Goal: Task Accomplishment & Management: Manage account settings

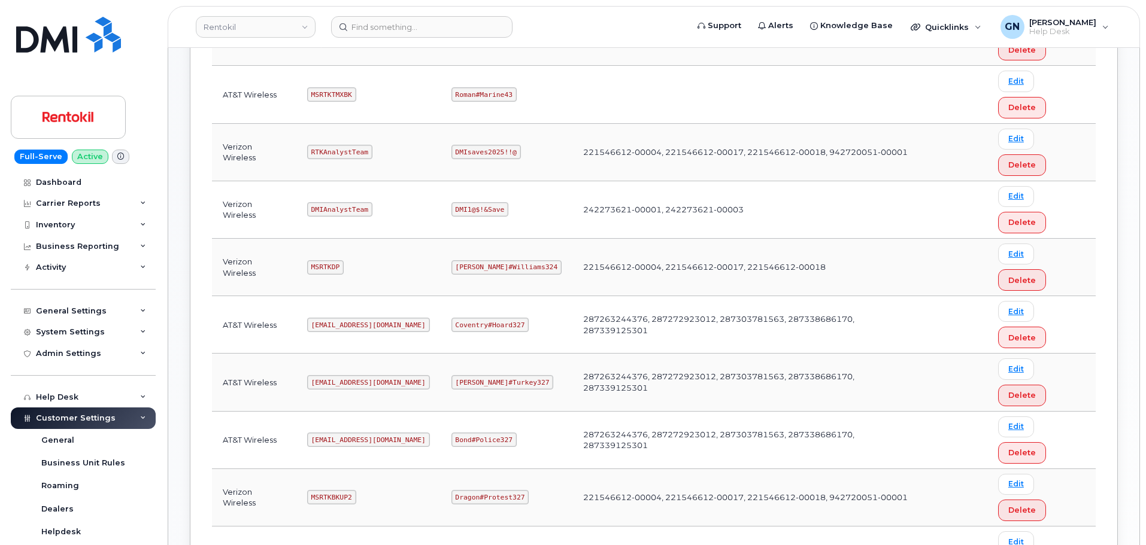
scroll to position [479, 0]
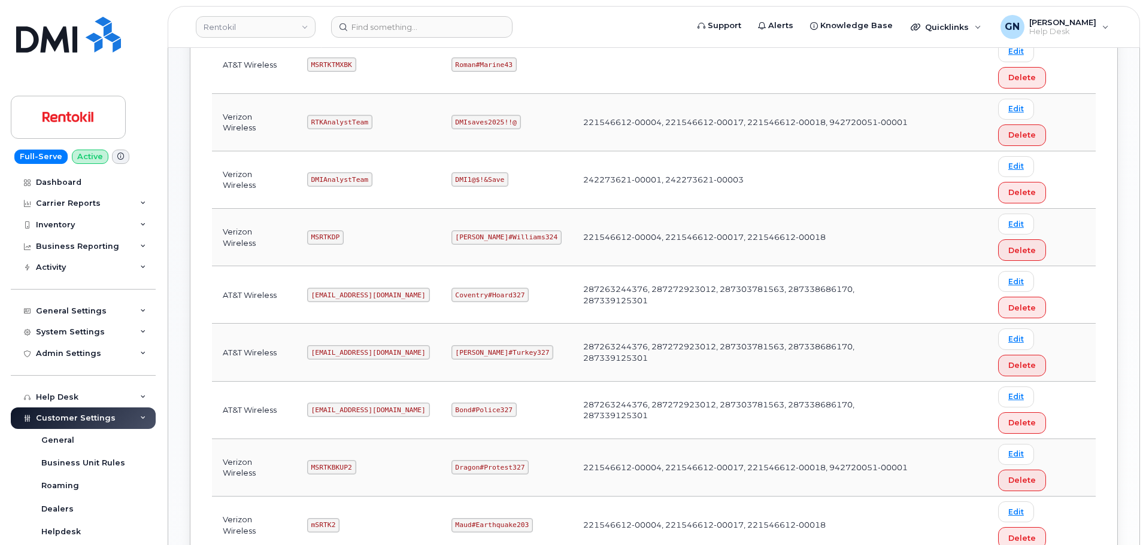
copy code "MSRTKTMX"
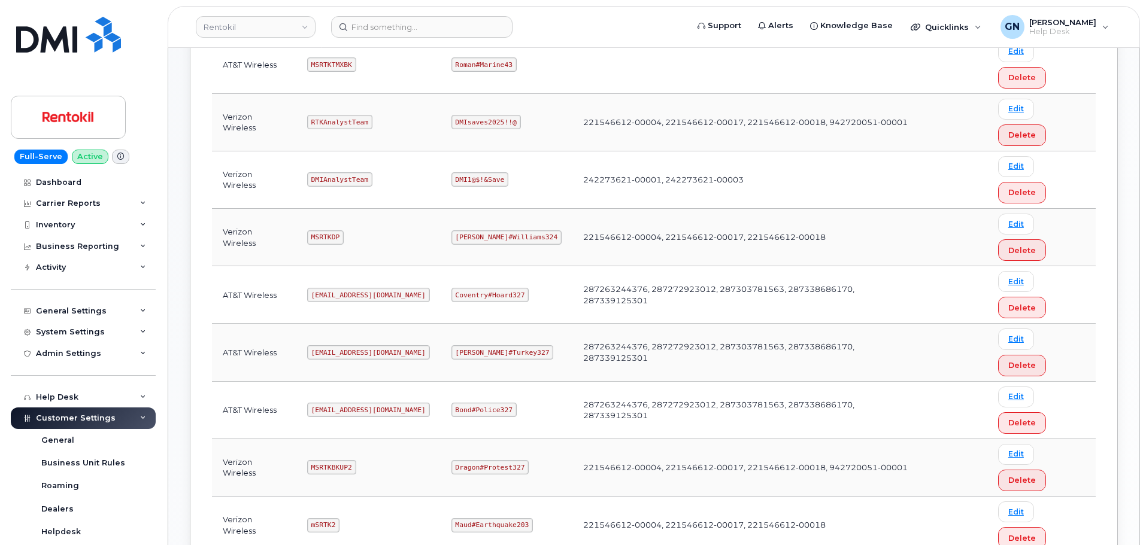
copy code "Butte#Tariffs43"
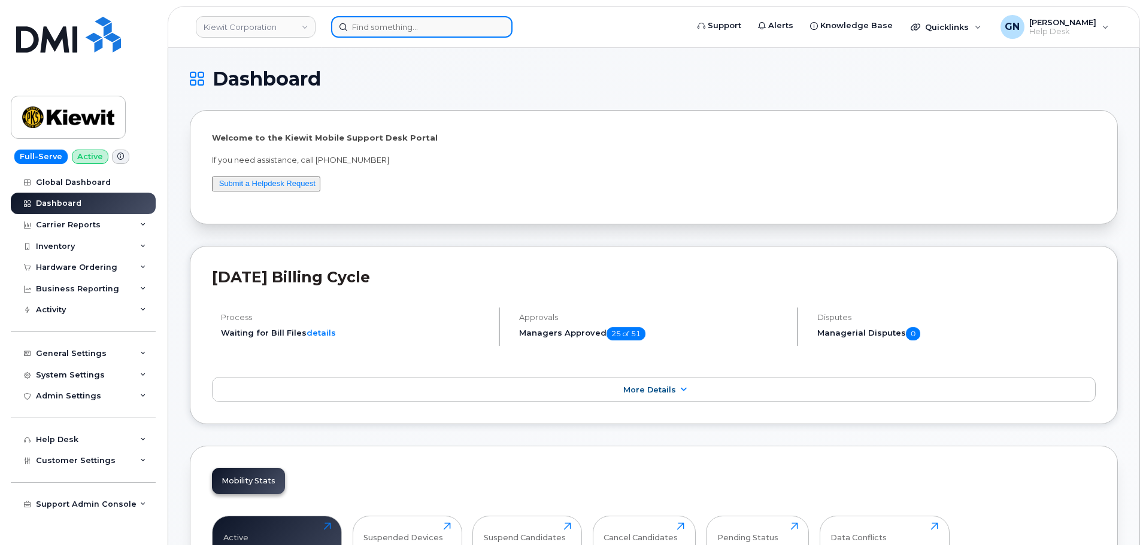
click at [379, 28] on input at bounding box center [421, 27] width 181 height 22
paste input "9728009387"
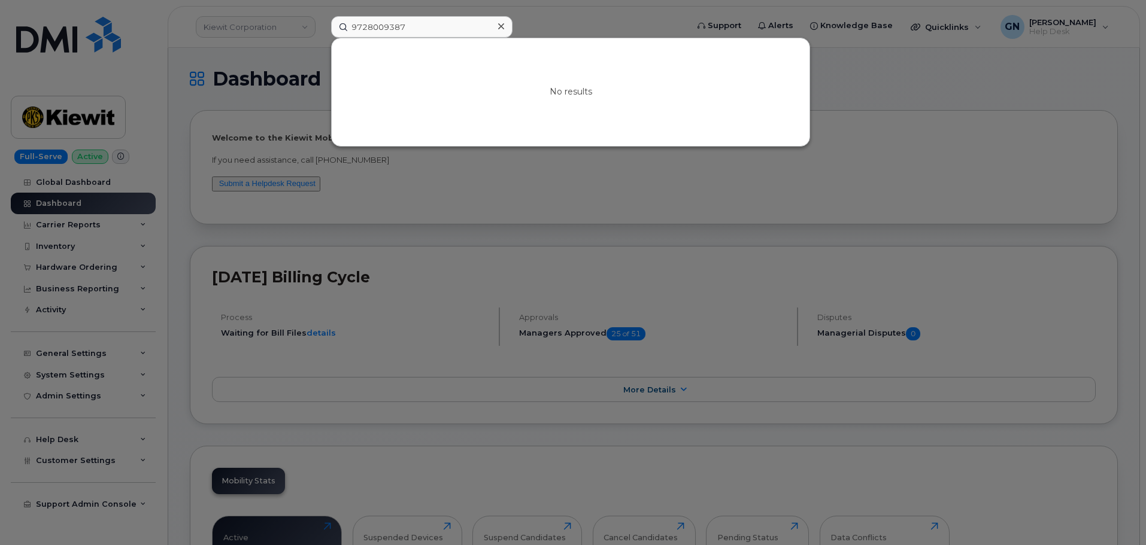
drag, startPoint x: 482, startPoint y: 213, endPoint x: 405, endPoint y: 155, distance: 96.6
click at [479, 211] on div at bounding box center [573, 272] width 1146 height 545
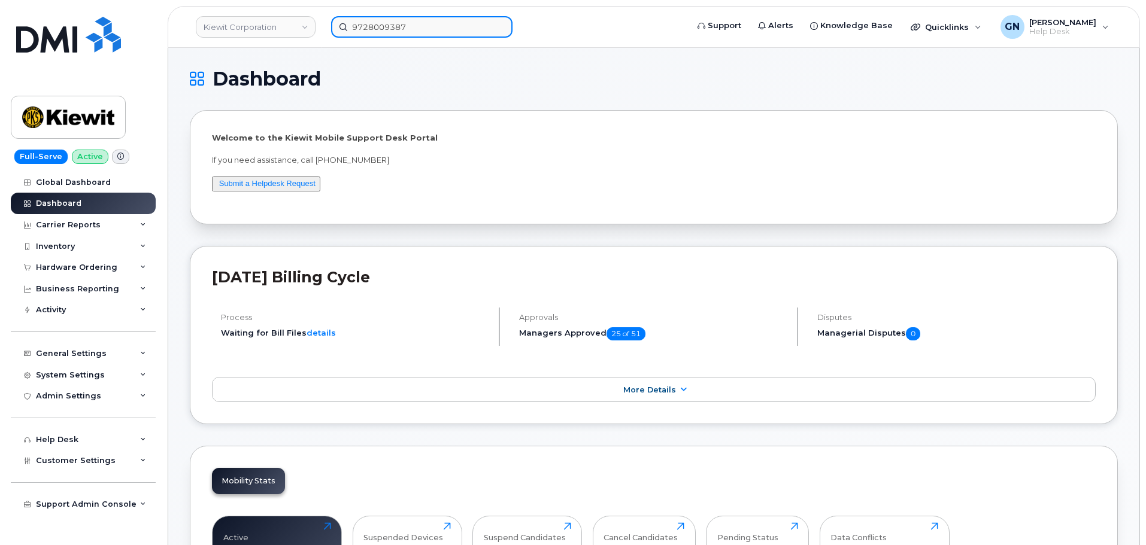
click at [400, 30] on input "9728009387" at bounding box center [421, 27] width 181 height 22
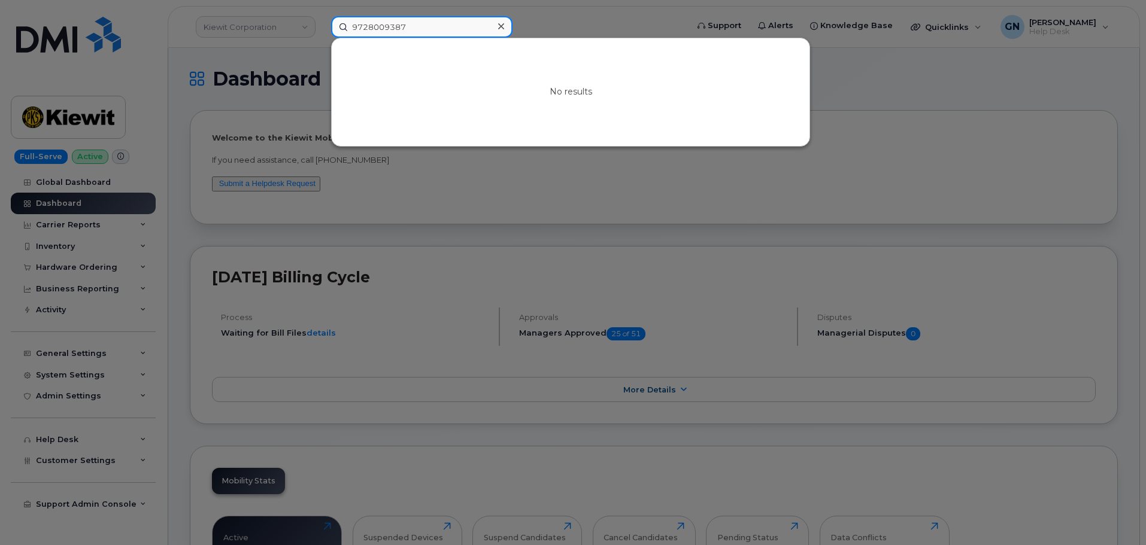
paste input "5406889983"
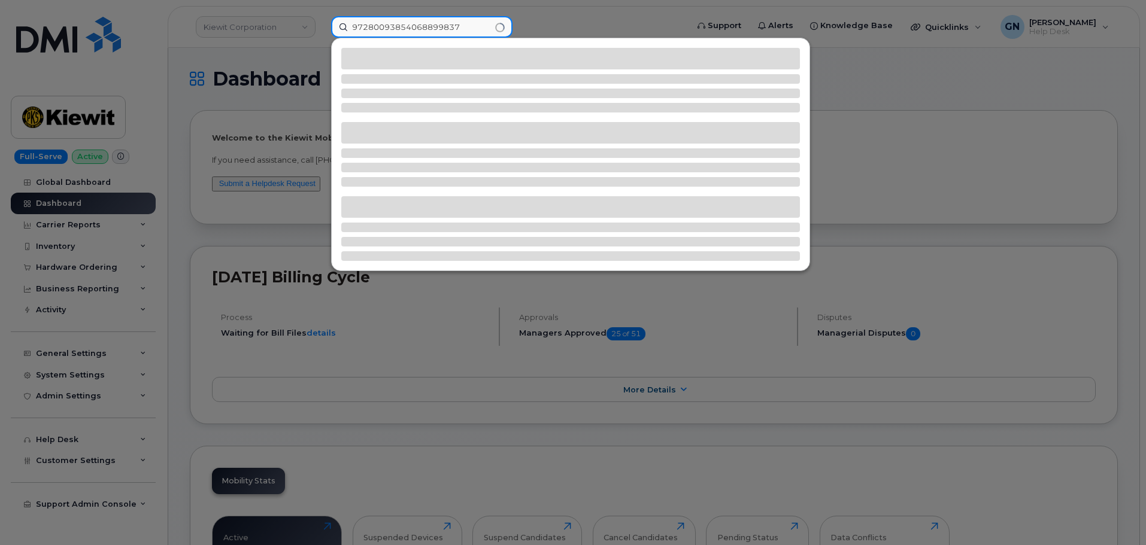
click at [400, 30] on input "97280093854068899837" at bounding box center [421, 27] width 181 height 22
paste input "5406889983"
type input "5406889983"
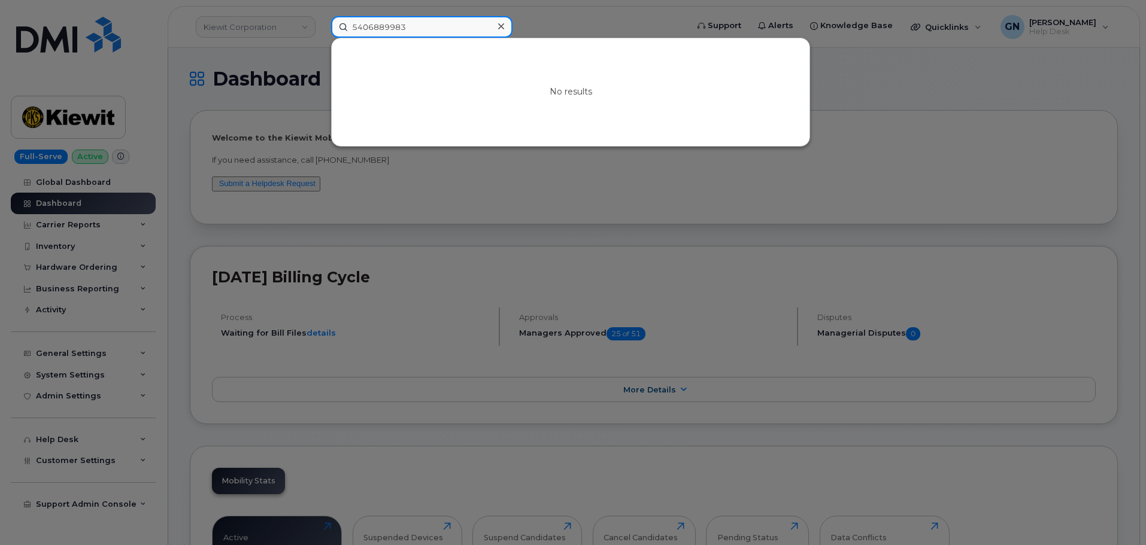
click at [413, 28] on input "5406889983" at bounding box center [421, 27] width 181 height 22
click at [414, 29] on input "5406889983" at bounding box center [421, 27] width 181 height 22
click at [431, 31] on input at bounding box center [421, 27] width 181 height 22
paste input "416 206 4728"
type input "416 206 4728"
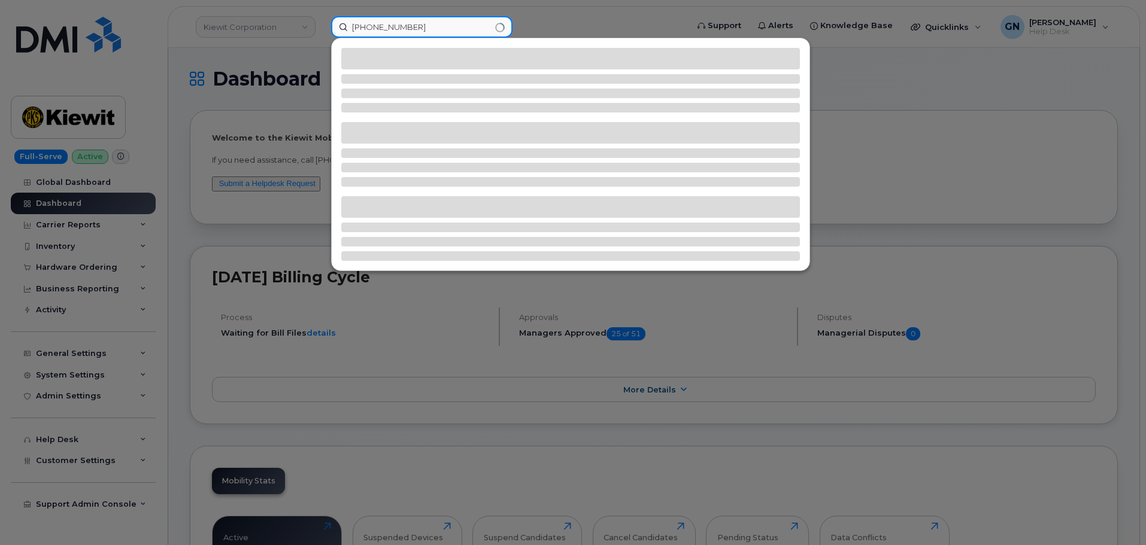
click at [388, 31] on input "416 206 4728" at bounding box center [421, 27] width 181 height 22
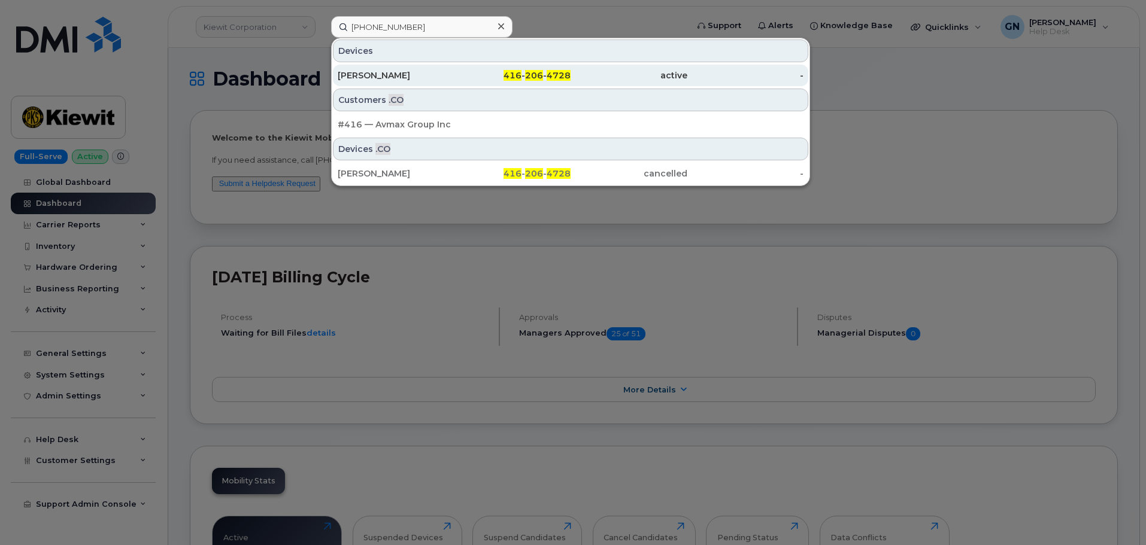
click at [449, 79] on div "Hamid Batenipour" at bounding box center [396, 75] width 117 height 12
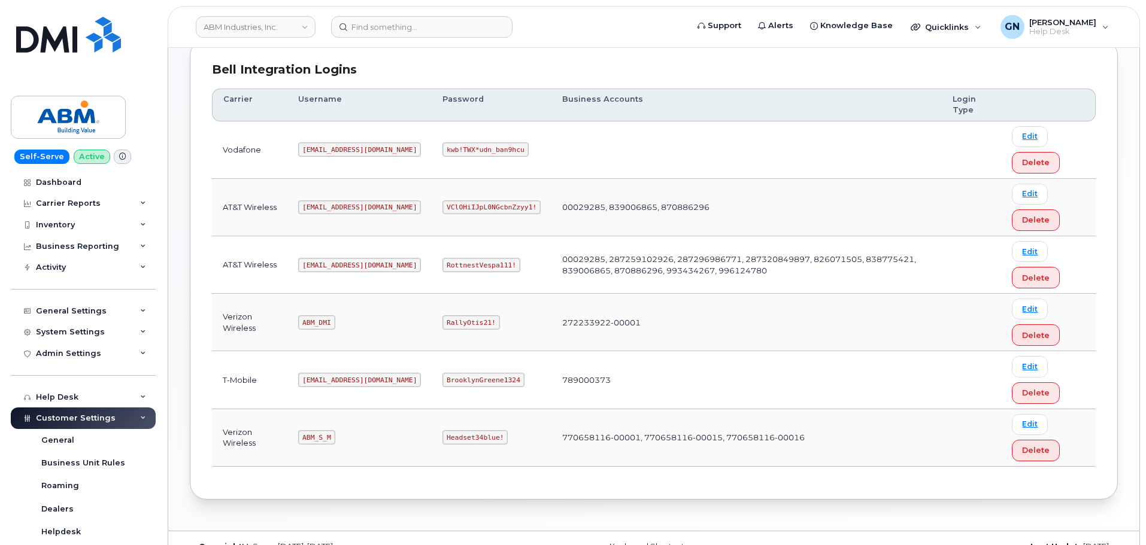
scroll to position [180, 0]
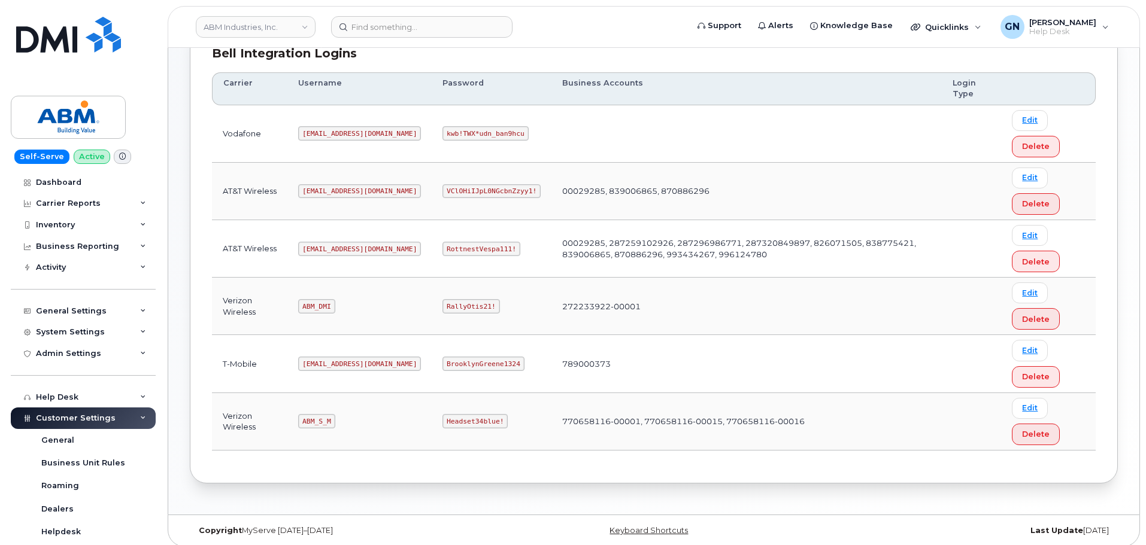
click at [324, 247] on code "abm@dminc.com" at bounding box center [359, 249] width 123 height 14
copy code "abm@dminc.com"
click at [442, 248] on code "RottnestVespa111!" at bounding box center [481, 249] width 78 height 14
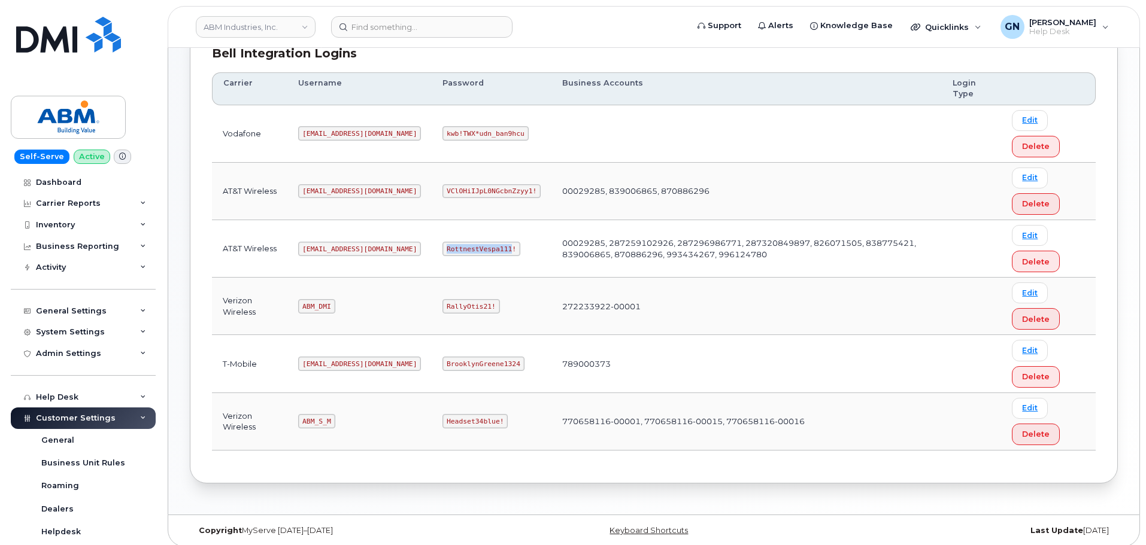
click at [442, 248] on code "RottnestVespa111!" at bounding box center [481, 249] width 78 height 14
copy code "RottnestVespa111!"
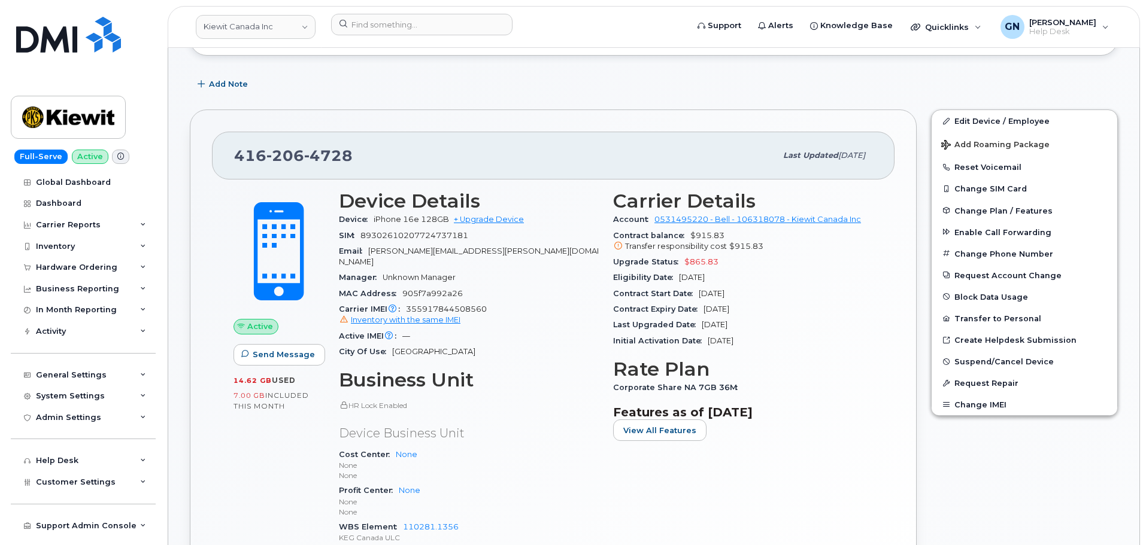
scroll to position [180, 0]
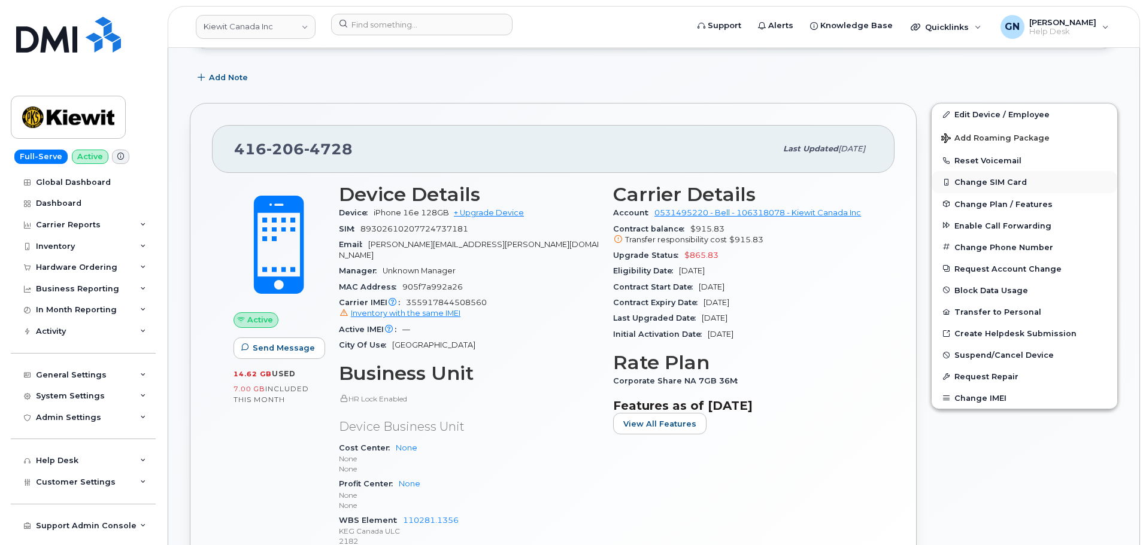
click at [1009, 180] on button "Change SIM Card" at bounding box center [1024, 182] width 186 height 22
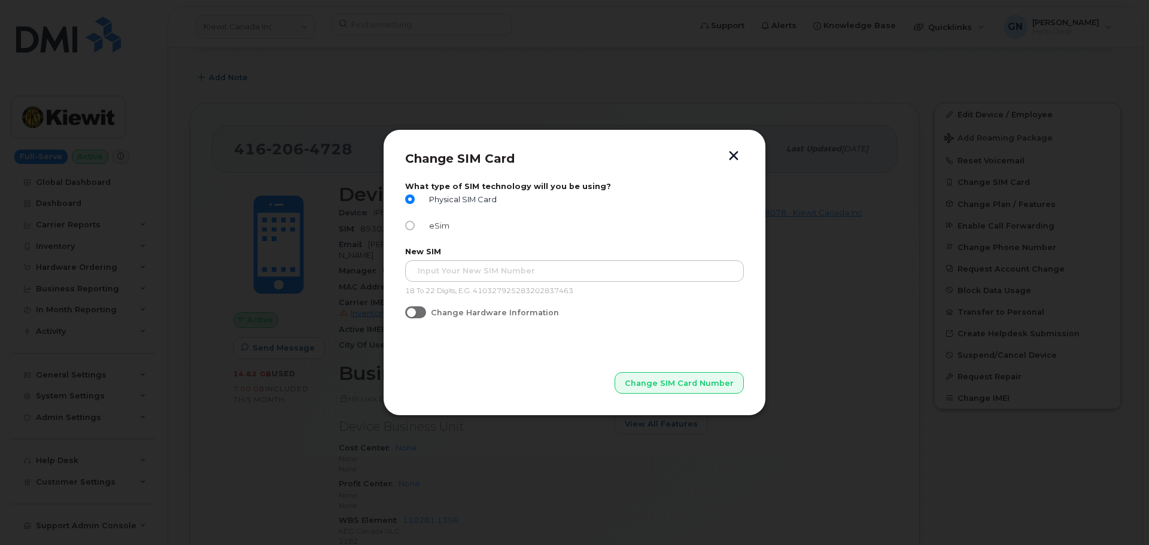
click at [436, 224] on span "eSim" at bounding box center [436, 225] width 25 height 9
click at [415, 224] on input "eSim" at bounding box center [410, 226] width 10 height 10
radio input "true"
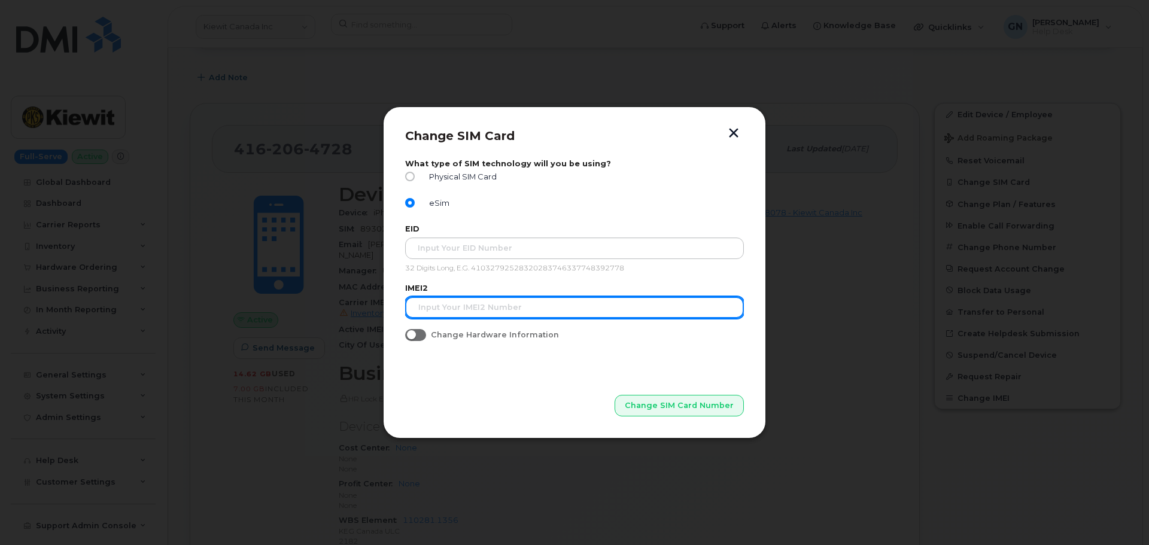
click at [498, 310] on input "text" at bounding box center [574, 308] width 339 height 22
paste input "355060640743832"
type input "355060640743832"
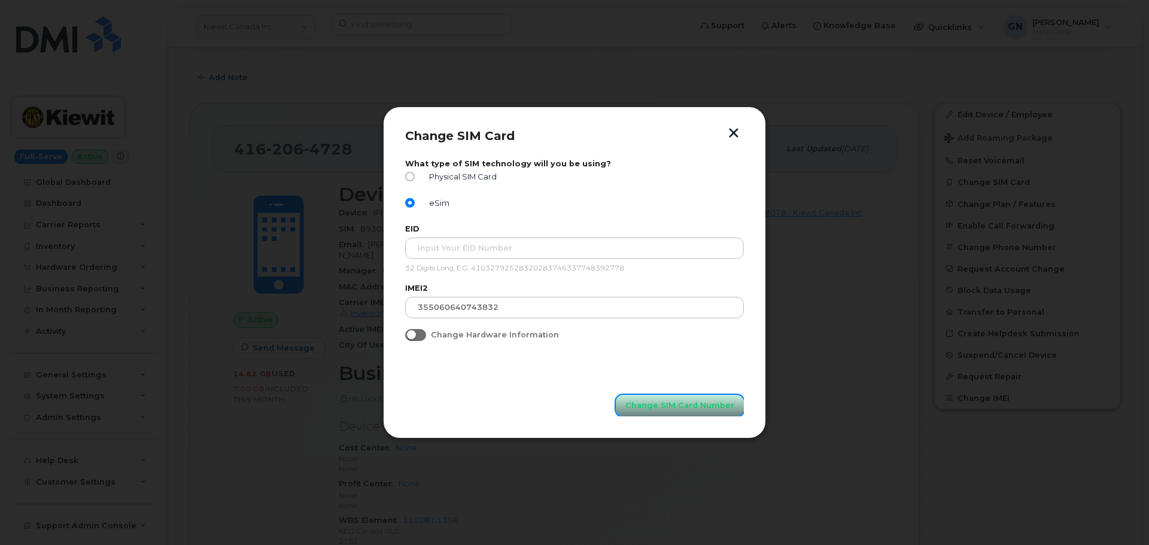
click at [658, 405] on span "Change SIM Card Number" at bounding box center [679, 405] width 109 height 11
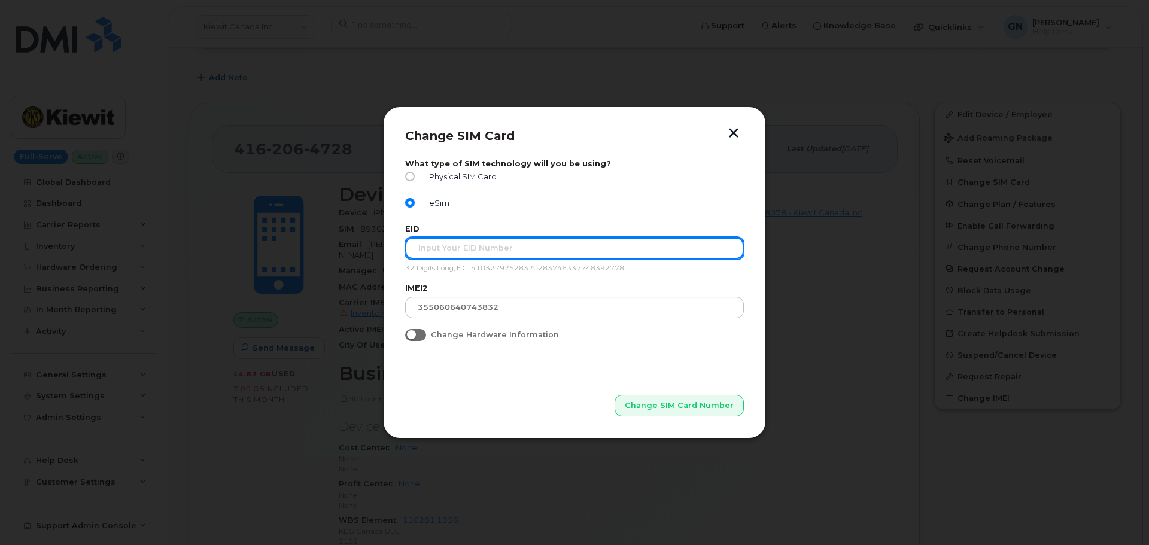
click at [615, 249] on input "text" at bounding box center [574, 249] width 339 height 22
click at [469, 247] on input "text" at bounding box center [574, 249] width 339 height 22
paste input "89043052010008887024032475252636"
type input "89043052010008887024032475252636"
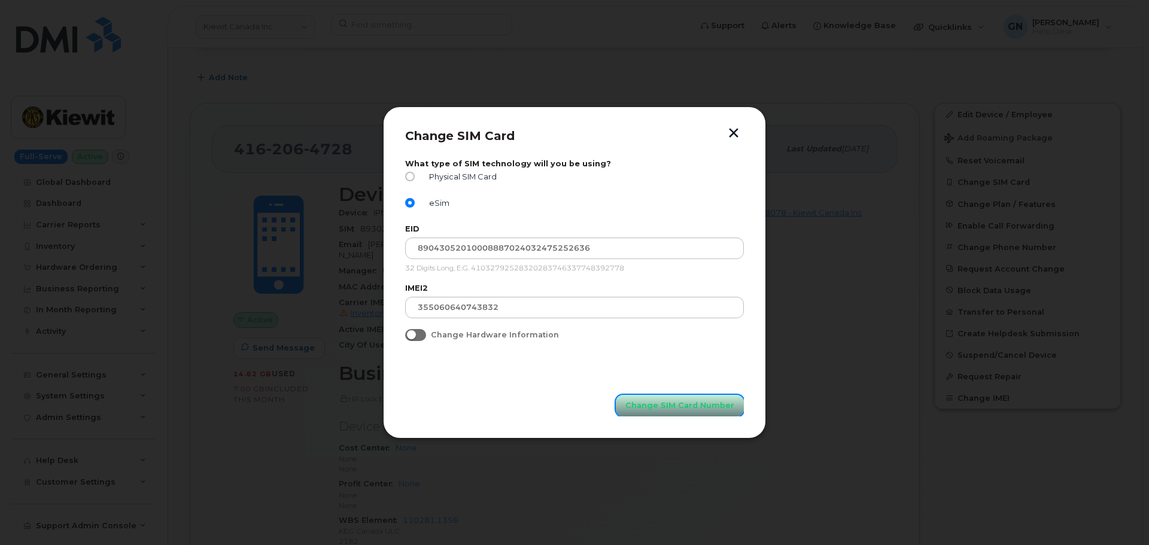
click at [657, 406] on span "Change SIM Card Number" at bounding box center [679, 405] width 109 height 11
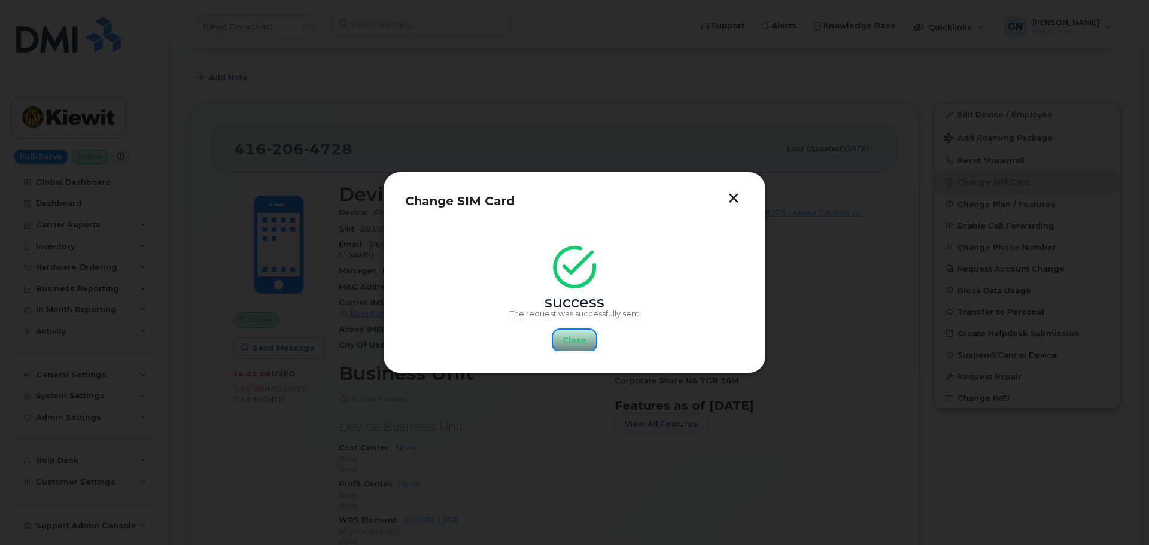
click at [576, 342] on span "Close" at bounding box center [575, 340] width 24 height 11
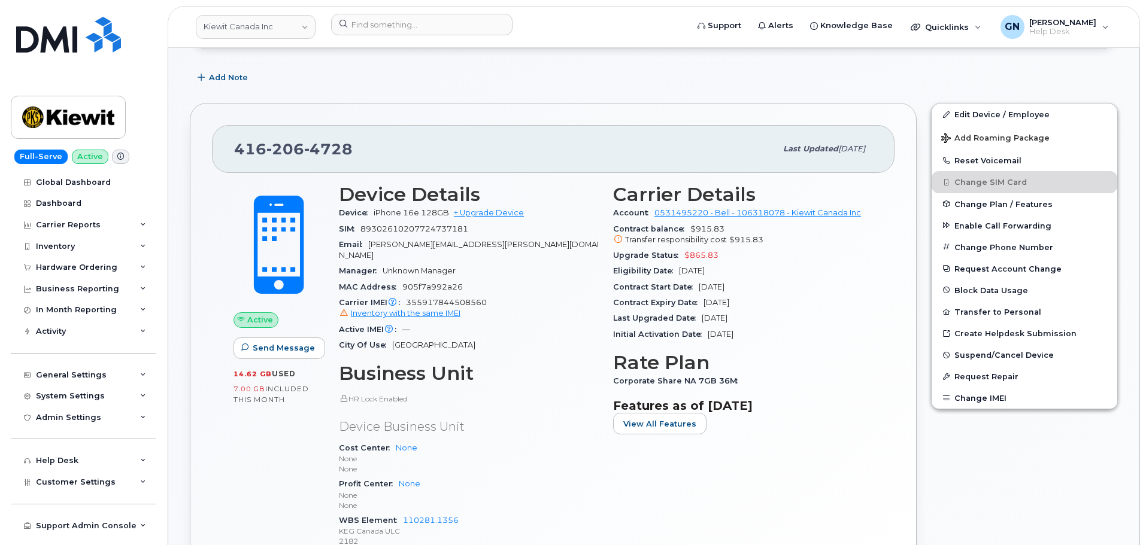
click at [118, 157] on icon at bounding box center [120, 156] width 7 height 7
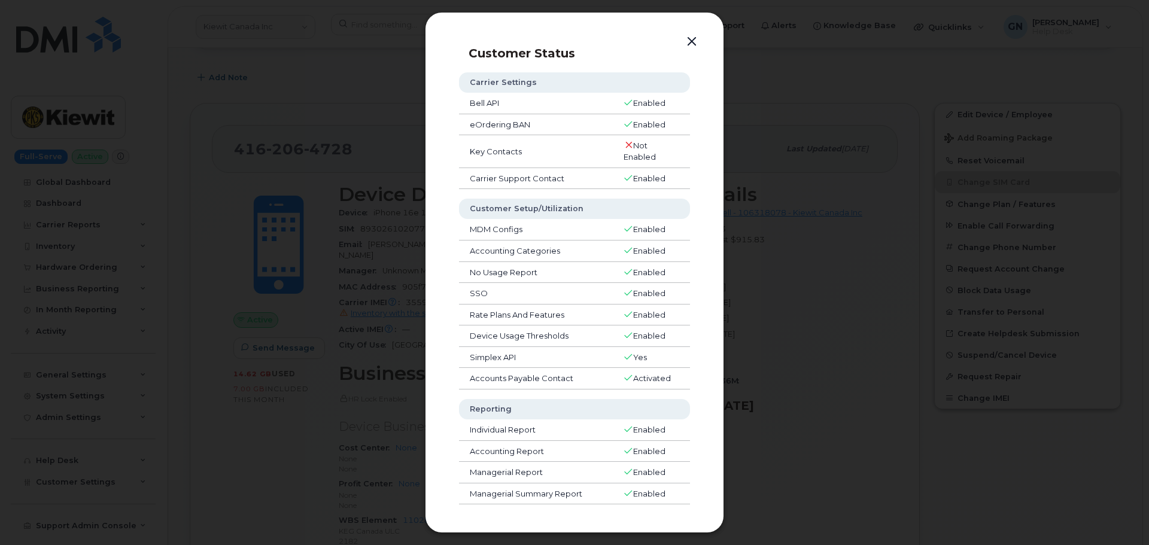
click at [694, 41] on button "button" at bounding box center [692, 42] width 18 height 17
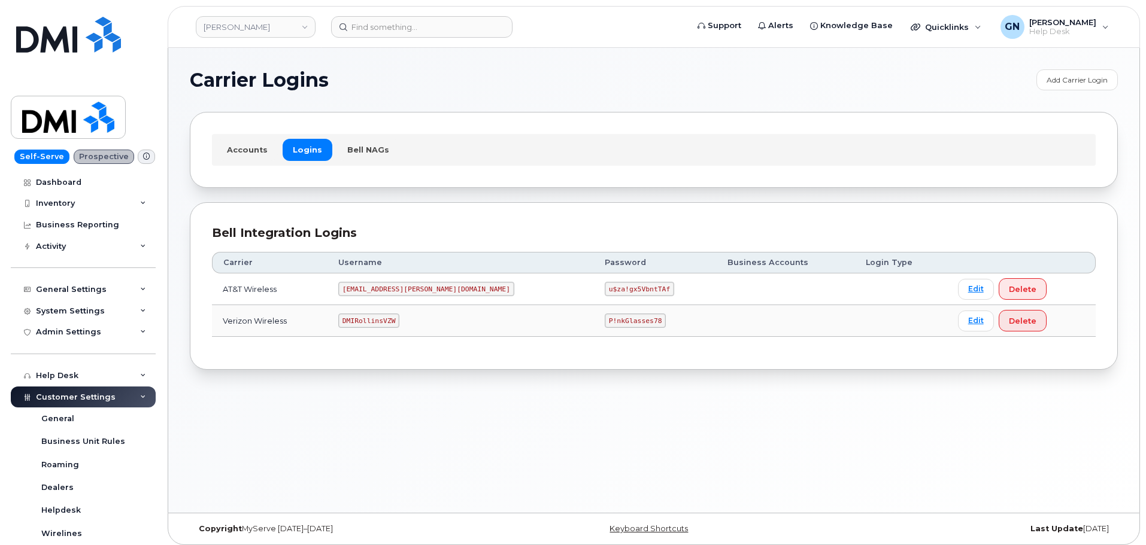
click at [381, 319] on code "DMIRollinsVZW" at bounding box center [368, 321] width 61 height 14
copy code "DMIRollinsVZW"
click at [605, 319] on code "P!nkGlasses78" at bounding box center [635, 321] width 61 height 14
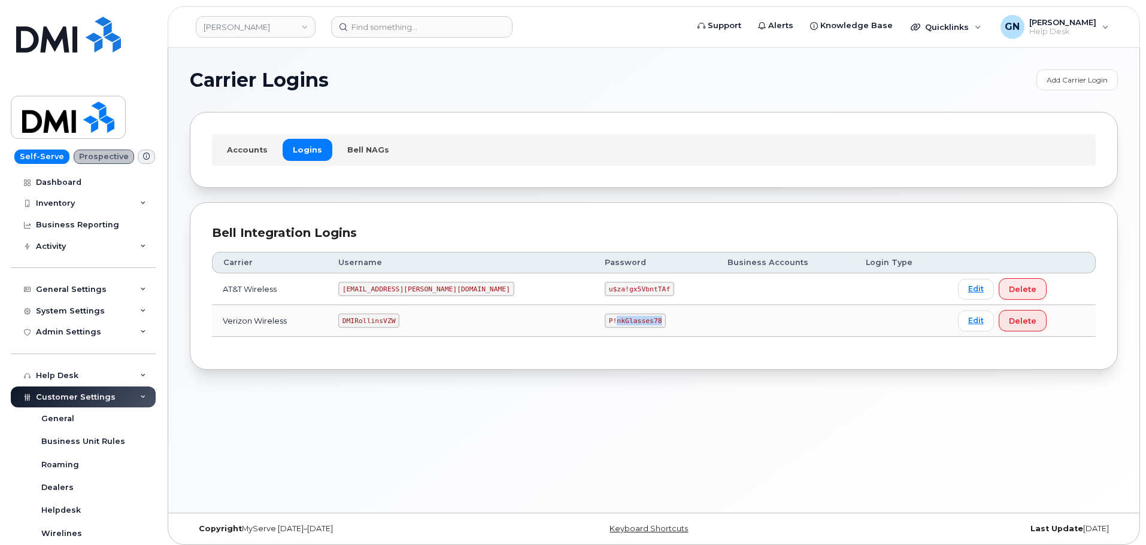
click at [605, 319] on code "P!nkGlasses78" at bounding box center [635, 321] width 61 height 14
copy code "P!nkGlasses78"
